Goal: Task Accomplishment & Management: Manage account settings

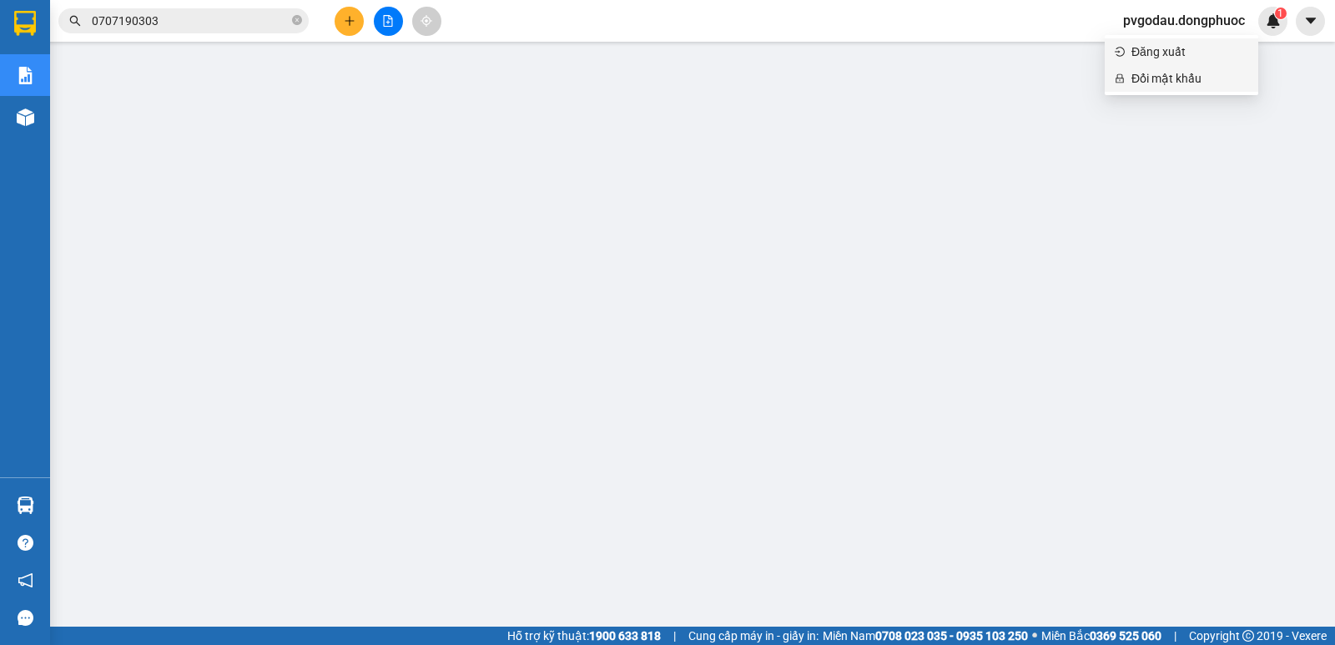
click at [1151, 57] on span "Đăng xuất" at bounding box center [1189, 52] width 117 height 18
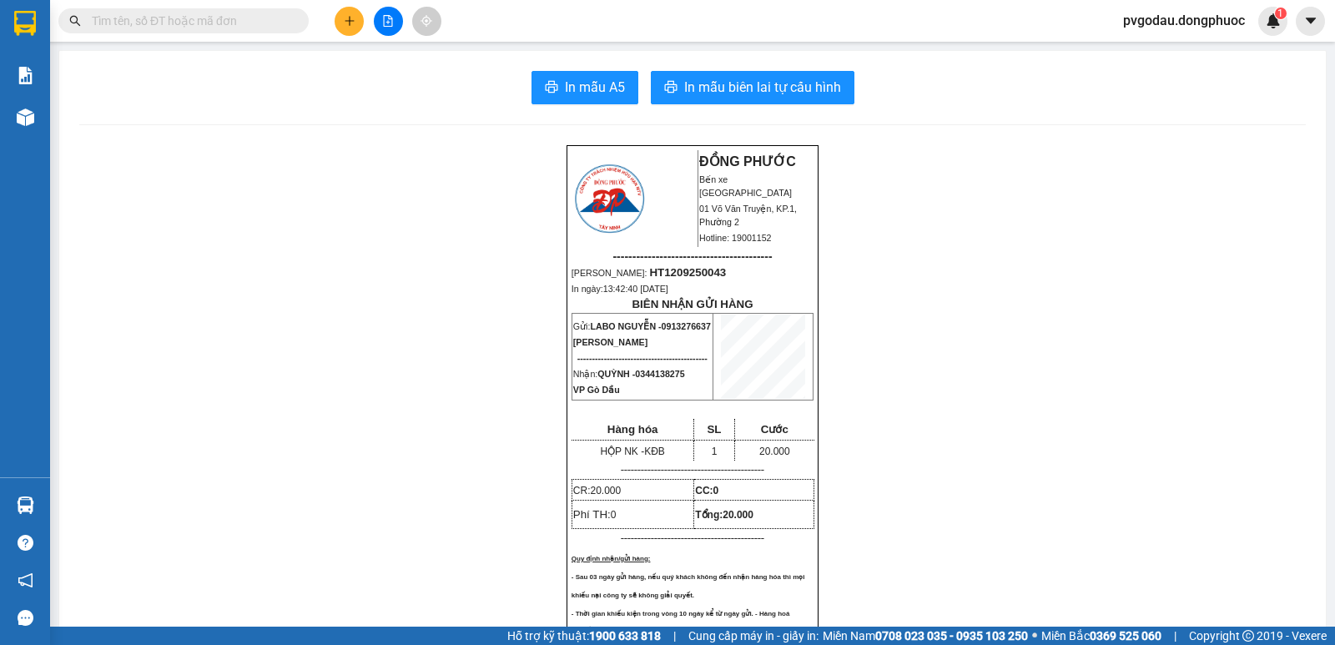
click at [1143, 21] on span "pvgodau.dongphuoc" at bounding box center [1183, 20] width 148 height 21
click at [1148, 50] on span "Đăng xuất" at bounding box center [1189, 52] width 117 height 18
